Goal: Navigation & Orientation: Find specific page/section

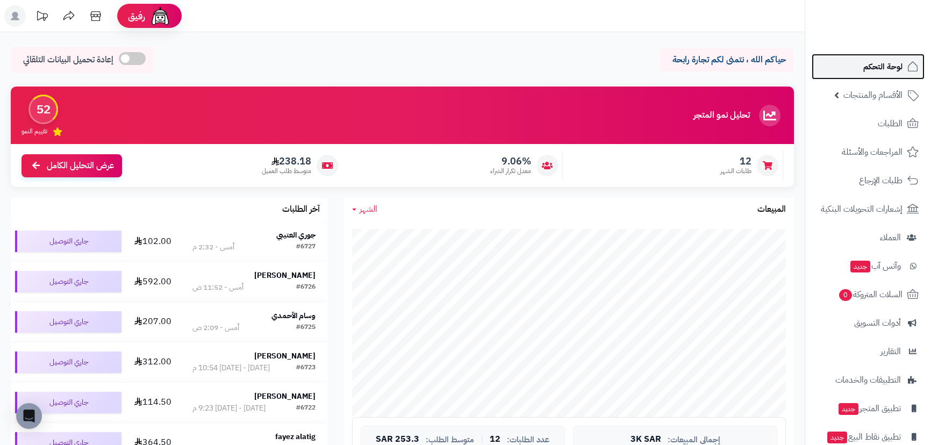
click at [879, 69] on span "لوحة التحكم" at bounding box center [882, 66] width 39 height 15
click at [870, 67] on span "لوحة التحكم" at bounding box center [882, 66] width 39 height 15
click at [887, 76] on link "لوحة التحكم" at bounding box center [867, 67] width 113 height 26
click at [874, 69] on span "لوحة التحكم" at bounding box center [882, 66] width 39 height 15
click at [885, 70] on span "لوحة التحكم" at bounding box center [882, 66] width 39 height 15
